Goal: Task Accomplishment & Management: Use online tool/utility

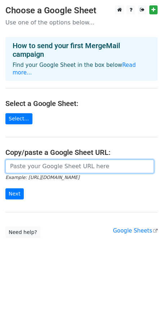
click at [29, 171] on input "url" at bounding box center [79, 167] width 148 height 14
paste input "[URL][DOMAIN_NAME]"
type input "[URL][DOMAIN_NAME]"
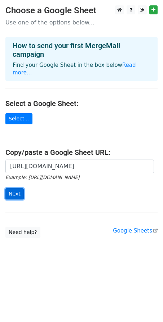
scroll to position [0, 0]
click at [17, 192] on input "Next" at bounding box center [14, 194] width 18 height 11
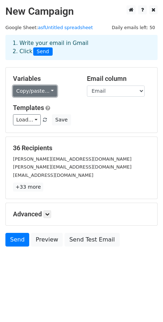
click at [48, 91] on link "Copy/paste..." at bounding box center [35, 91] width 44 height 11
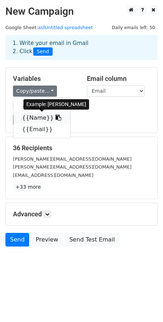
click at [35, 116] on link "{{Name}}" at bounding box center [41, 118] width 57 height 12
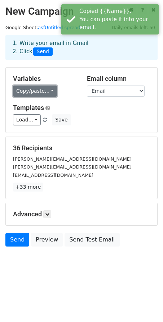
click at [50, 90] on link "Copy/paste..." at bounding box center [35, 91] width 44 height 11
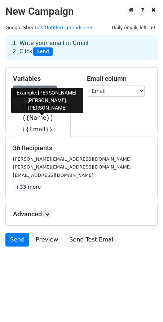
click at [32, 106] on link "{{ID}}" at bounding box center [41, 107] width 57 height 12
